Goal: Information Seeking & Learning: Understand process/instructions

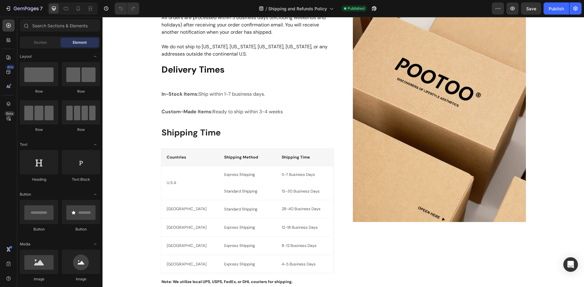
scroll to position [91, 0]
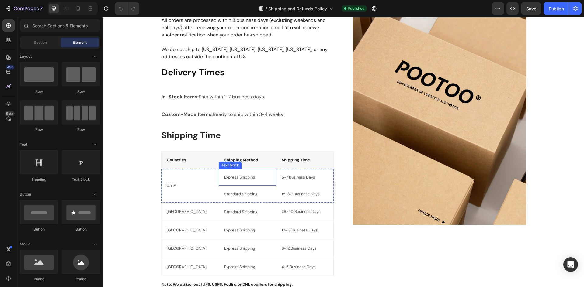
click at [245, 179] on p "Express Shipping" at bounding box center [247, 178] width 47 height 6
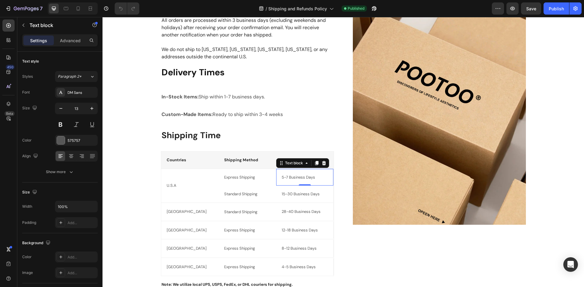
click at [290, 183] on div "5-7 Business Days Text block 0" at bounding box center [304, 177] width 57 height 17
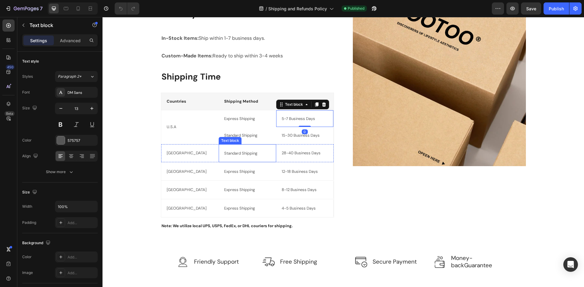
scroll to position [152, 0]
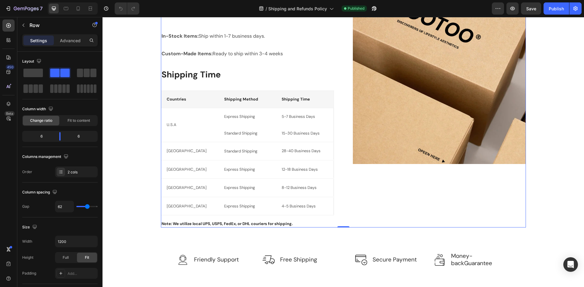
click at [356, 190] on div "Image" at bounding box center [439, 80] width 173 height 294
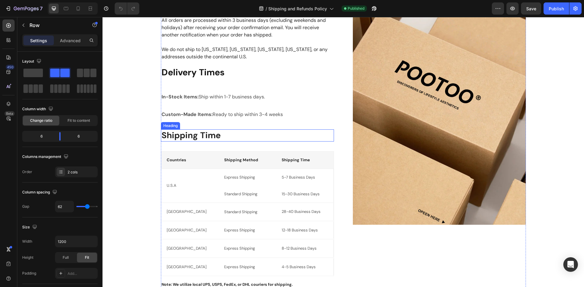
scroll to position [61, 0]
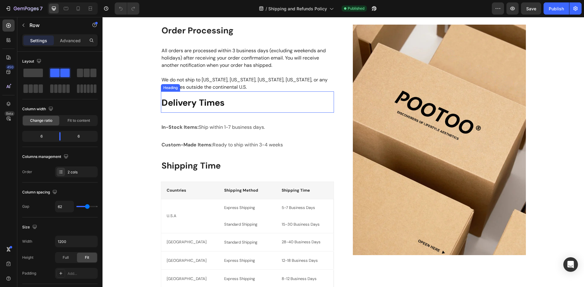
click at [220, 102] on strong "Delivery Times" at bounding box center [192, 103] width 63 height 12
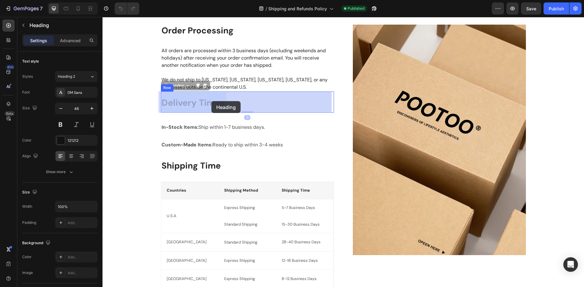
drag, startPoint x: 224, startPoint y: 102, endPoint x: 211, endPoint y: 101, distance: 12.5
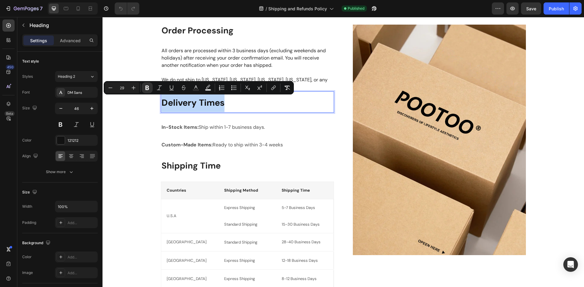
drag, startPoint x: 161, startPoint y: 102, endPoint x: 226, endPoint y: 105, distance: 64.8
click at [226, 105] on p "Delivery Times" at bounding box center [247, 102] width 172 height 20
copy strong "Delivery Times"
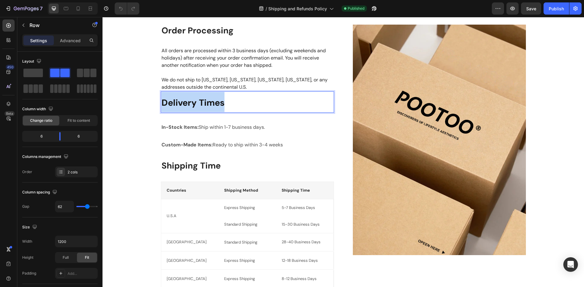
click at [210, 114] on div "Order Processing Heading All orders are processed within 3 business days (exclu…" at bounding box center [247, 172] width 173 height 294
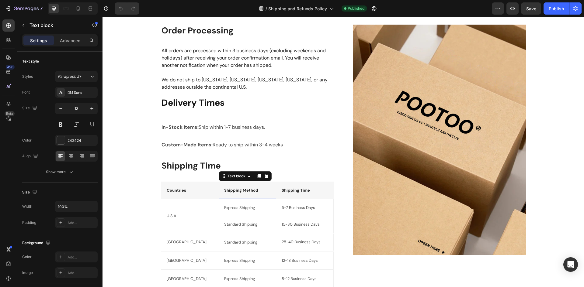
click at [240, 193] on p "Shipping Method" at bounding box center [247, 191] width 47 height 6
click at [234, 191] on p "Shipping Method" at bounding box center [247, 191] width 47 height 6
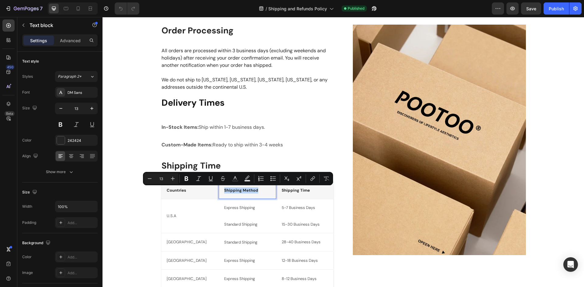
drag, startPoint x: 222, startPoint y: 189, endPoint x: 254, endPoint y: 189, distance: 32.2
click at [254, 189] on p "Shipping Method" at bounding box center [247, 191] width 47 height 6
copy p "Shipping Method"
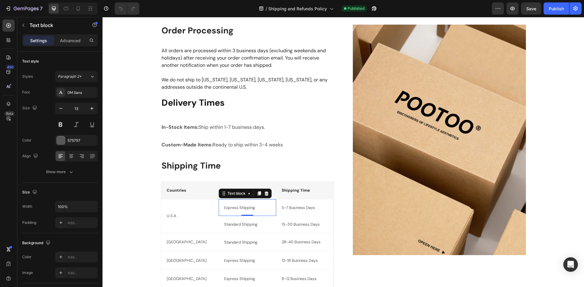
click at [259, 210] on p "Express Shipping" at bounding box center [247, 208] width 47 height 6
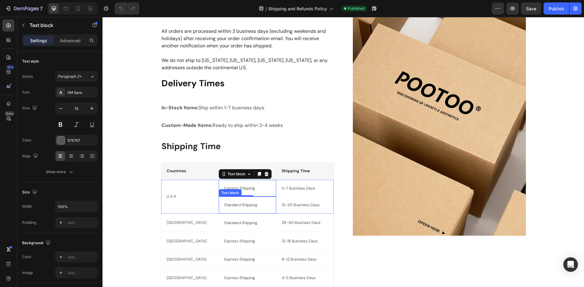
scroll to position [91, 0]
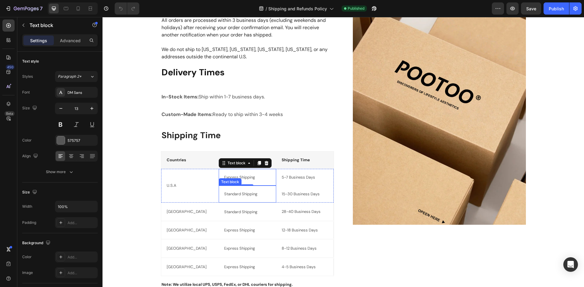
click at [244, 196] on p "Standard Shipping" at bounding box center [247, 194] width 47 height 6
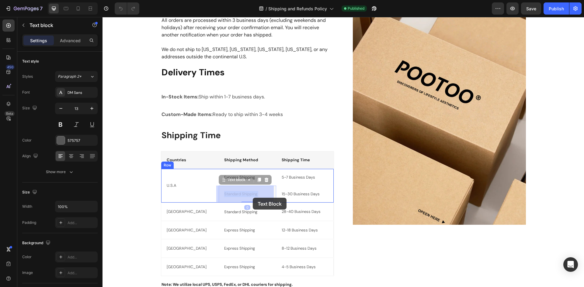
drag, startPoint x: 222, startPoint y: 194, endPoint x: 251, endPoint y: 197, distance: 29.1
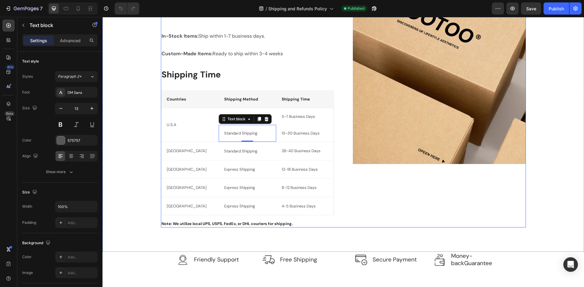
scroll to position [122, 0]
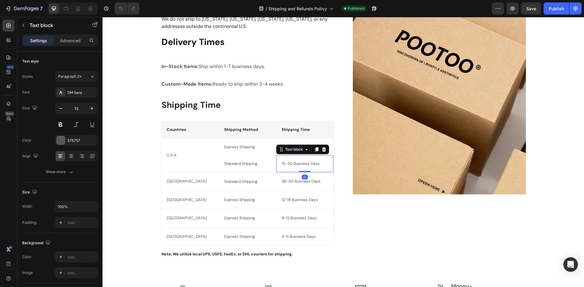
click at [322, 169] on div "15-30 Business Days Text block 0" at bounding box center [304, 163] width 57 height 17
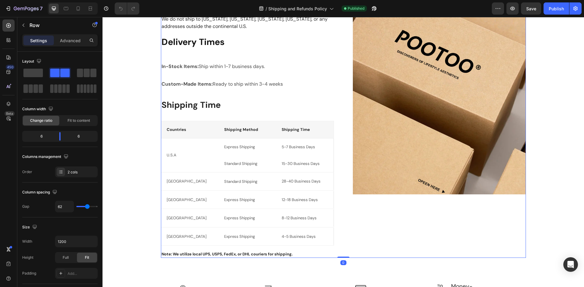
click at [331, 209] on div "Order Processing Heading All orders are processed within 3 business days (exclu…" at bounding box center [343, 111] width 365 height 294
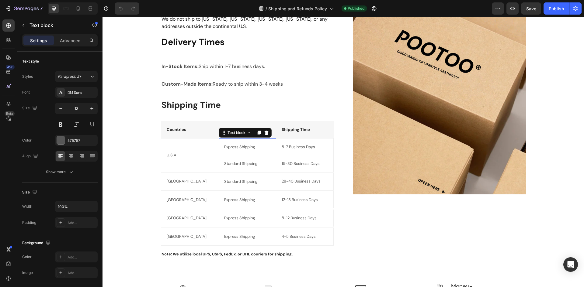
click at [255, 149] on p "Express Shipping" at bounding box center [247, 147] width 47 height 6
click at [264, 134] on icon at bounding box center [266, 132] width 5 height 5
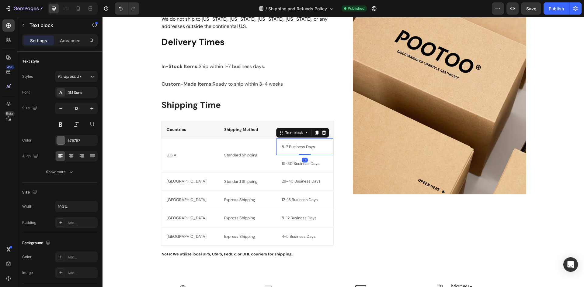
click at [292, 145] on p "5-7 Business Days" at bounding box center [305, 147] width 46 height 6
click at [322, 134] on icon at bounding box center [323, 132] width 5 height 5
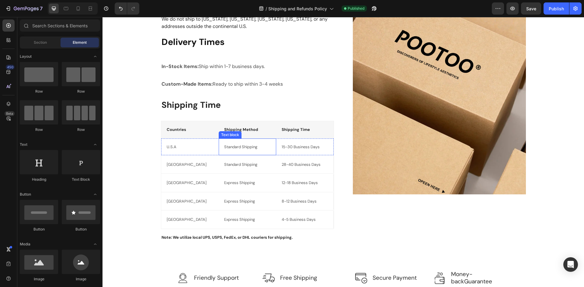
click at [231, 150] on div "Standard Shipping" at bounding box center [248, 147] width 48 height 7
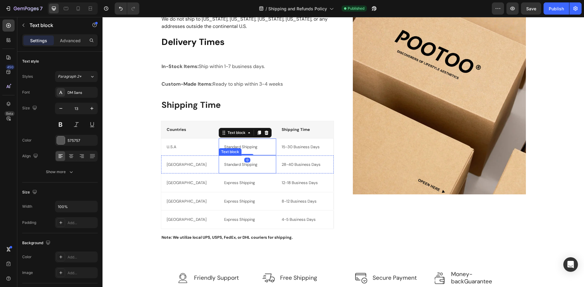
click at [237, 168] on p "Standard Shipping" at bounding box center [247, 164] width 47 height 7
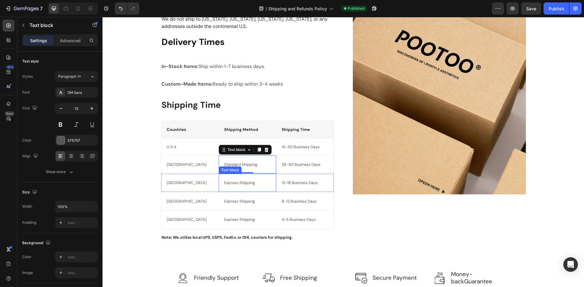
click at [232, 186] on p "Express Shipping" at bounding box center [247, 182] width 47 height 7
click at [228, 184] on p "Express Shipping" at bounding box center [247, 182] width 47 height 7
click at [234, 184] on p "Express Shipping" at bounding box center [247, 182] width 47 height 7
click at [236, 184] on p "Express Shipping" at bounding box center [247, 182] width 47 height 7
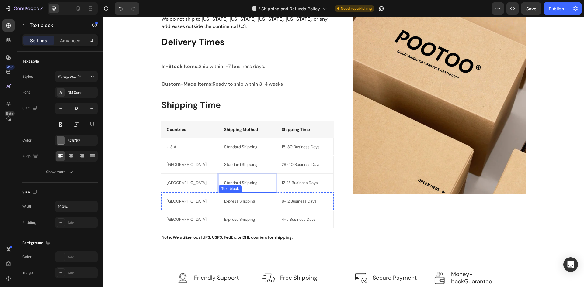
click at [240, 202] on p "Express Shipping" at bounding box center [247, 201] width 47 height 7
click at [224, 203] on div "Express Shipping" at bounding box center [248, 201] width 48 height 8
click at [232, 203] on p "Express Shipping" at bounding box center [247, 201] width 47 height 7
click at [235, 202] on p "Express Shipping" at bounding box center [247, 201] width 47 height 7
click at [236, 202] on p "Express Shipping" at bounding box center [247, 201] width 47 height 7
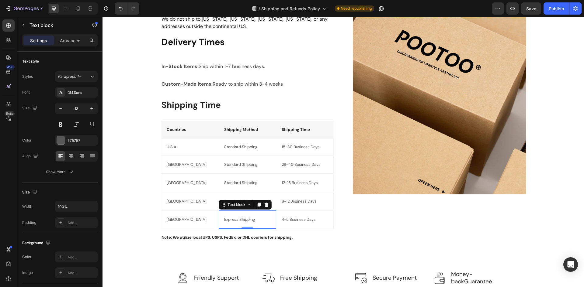
click at [242, 220] on p "Express Shipping" at bounding box center [247, 219] width 47 height 7
click at [224, 222] on p "Express Shipping" at bounding box center [247, 219] width 47 height 7
click at [236, 220] on p "Express Shipping" at bounding box center [247, 219] width 47 height 7
click at [287, 223] on div "4-5 Business Days" at bounding box center [304, 219] width 47 height 7
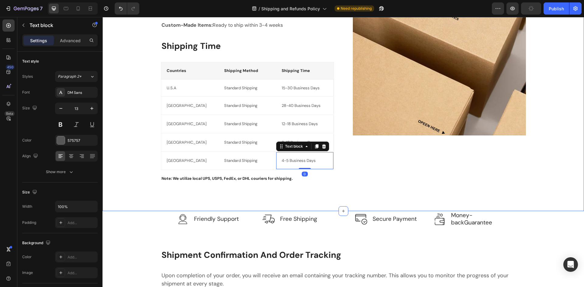
scroll to position [182, 0]
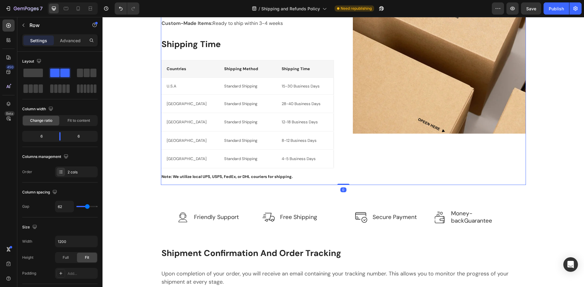
click at [372, 169] on div "Image" at bounding box center [439, 44] width 173 height 282
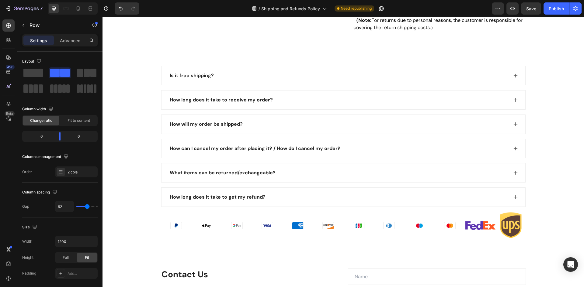
scroll to position [699, 0]
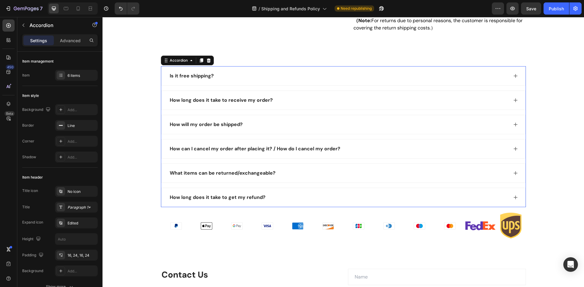
click at [315, 105] on div "How long does it take to receive my order?" at bounding box center [338, 100] width 339 height 9
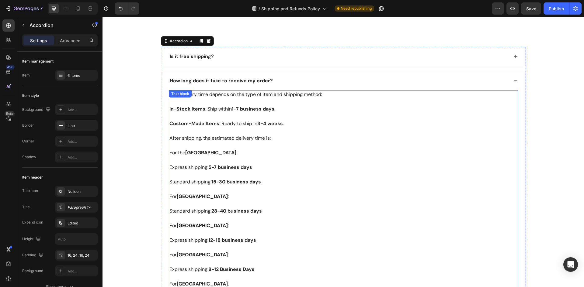
scroll to position [730, 0]
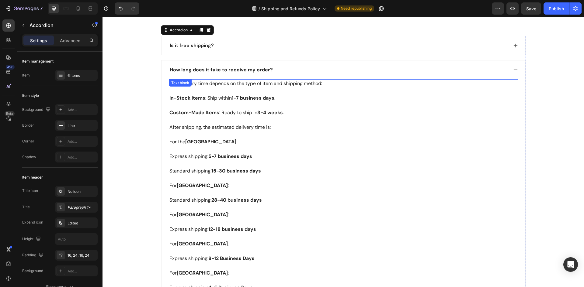
click at [178, 158] on p "Express shipping: 5-7 business days" at bounding box center [343, 156] width 348 height 7
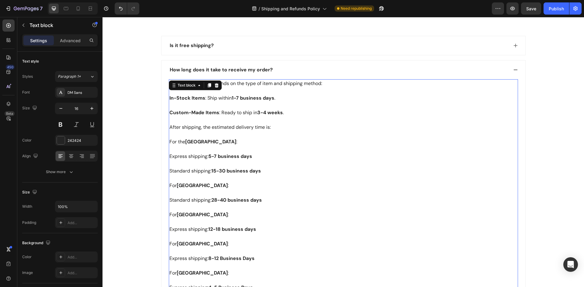
click at [194, 158] on p "Express shipping: 5-7 business days" at bounding box center [343, 156] width 348 height 7
click at [254, 158] on p "Express shipping: 5-7 business days" at bounding box center [343, 156] width 348 height 7
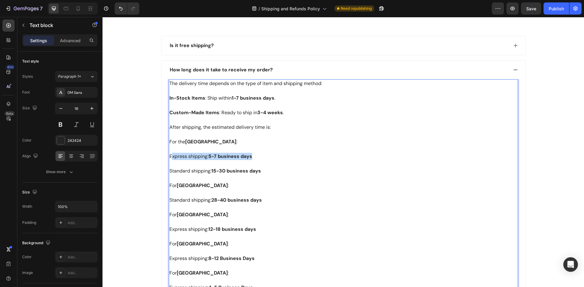
drag, startPoint x: 257, startPoint y: 157, endPoint x: 168, endPoint y: 156, distance: 88.5
click at [169, 156] on p "Express shipping: 5-7 business days" at bounding box center [343, 156] width 348 height 7
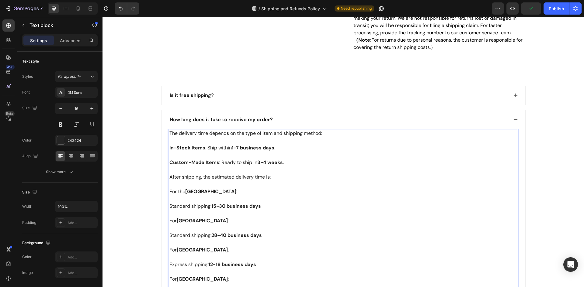
scroll to position [669, 0]
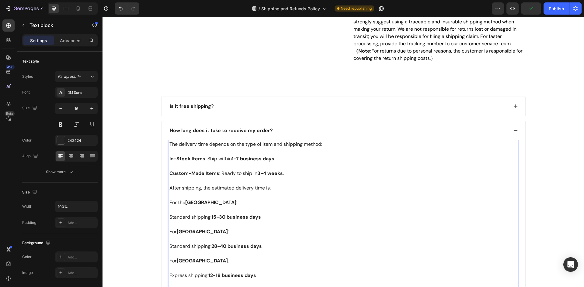
click at [170, 159] on strong "In-Stock Items" at bounding box center [187, 159] width 36 height 6
click at [169, 158] on strong "In-Stock Items" at bounding box center [187, 159] width 36 height 6
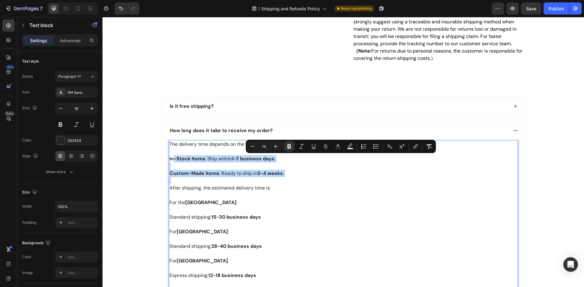
drag, startPoint x: 169, startPoint y: 159, endPoint x: 291, endPoint y: 178, distance: 124.0
click at [291, 178] on div "The delivery time depends on the type of item and shipping method: In-Stock Ite…" at bounding box center [343, 243] width 349 height 206
copy div "In-Stock Items : Ship within 1-7 business days . Custom-Made Items : Ready to s…"
click at [304, 168] on p "Rich Text Editor. Editing area: main" at bounding box center [343, 166] width 348 height 7
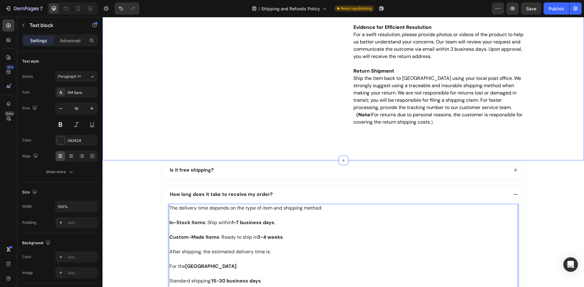
scroll to position [578, 0]
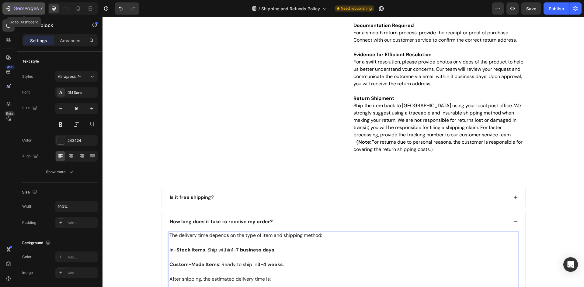
click at [7, 7] on icon "button" at bounding box center [8, 8] width 6 height 6
